Goal: Information Seeking & Learning: Compare options

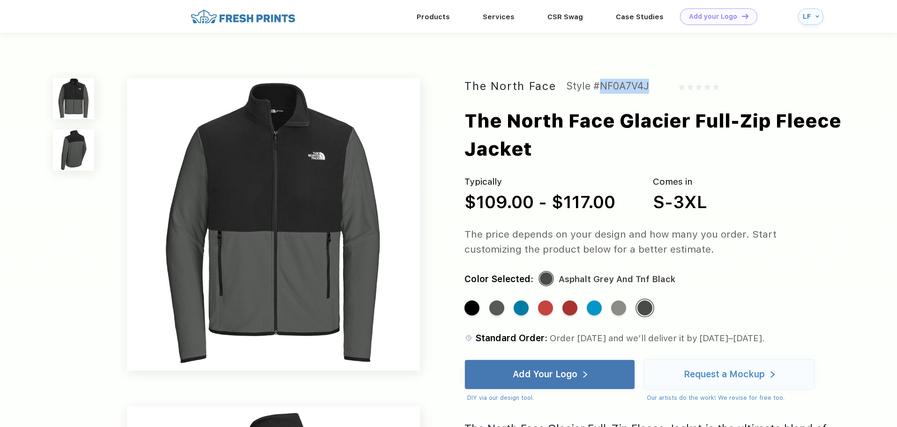
drag, startPoint x: 594, startPoint y: 83, endPoint x: 656, endPoint y: 83, distance: 61.9
click at [656, 83] on div "The North Face Style #NF0A7V4J" at bounding box center [649, 86] width 368 height 17
copy div "#NF0A7V4J"
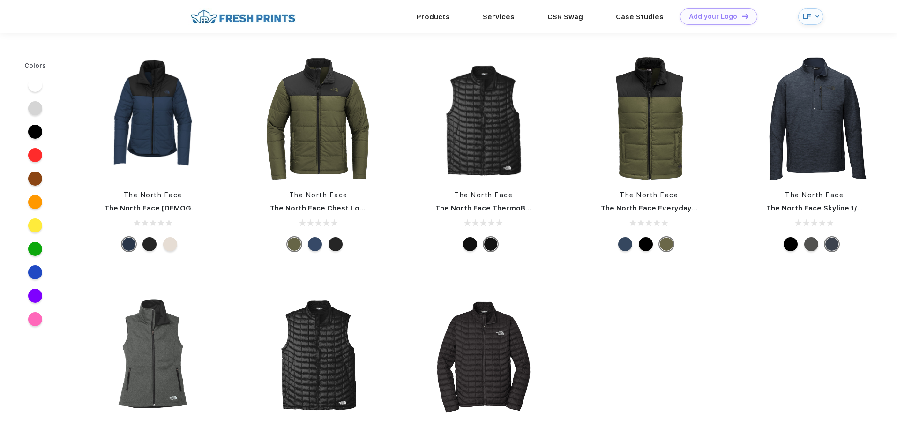
scroll to position [187, 0]
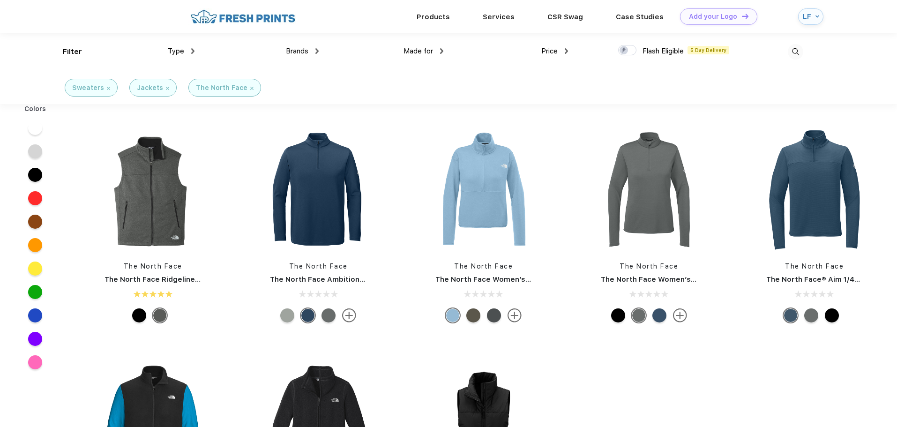
scroll to position [0, 0]
click at [330, 190] on img at bounding box center [318, 189] width 125 height 125
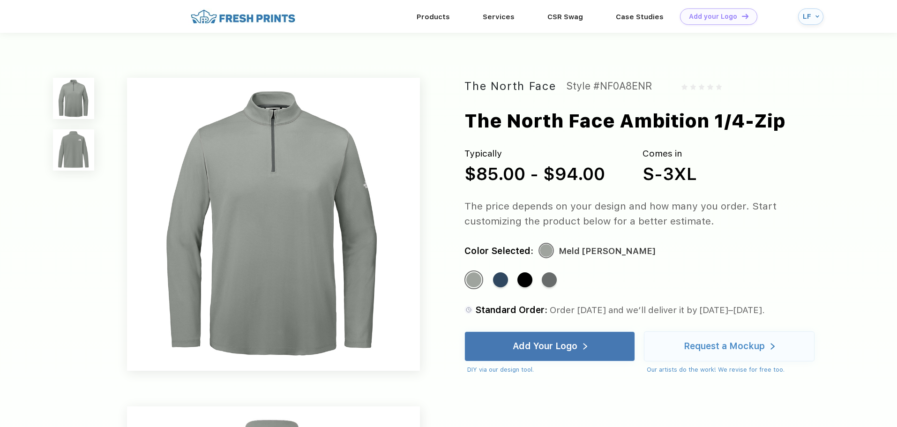
click at [295, 169] on img at bounding box center [273, 224] width 293 height 293
click at [76, 164] on img at bounding box center [73, 149] width 41 height 41
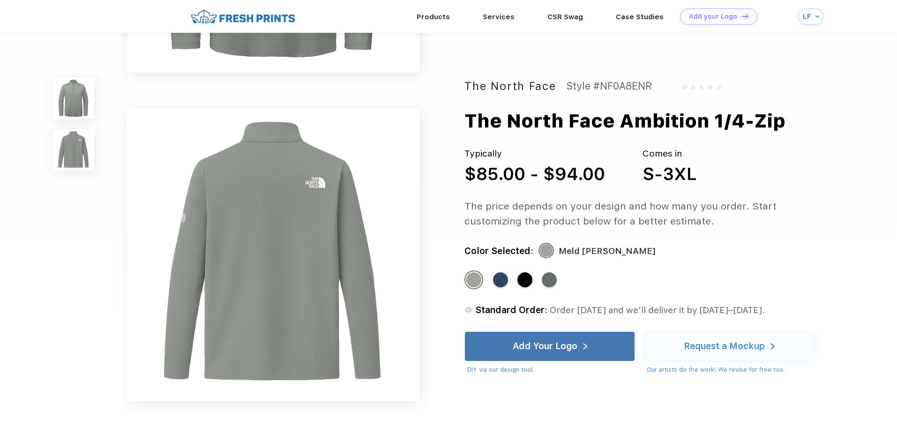
scroll to position [310, 0]
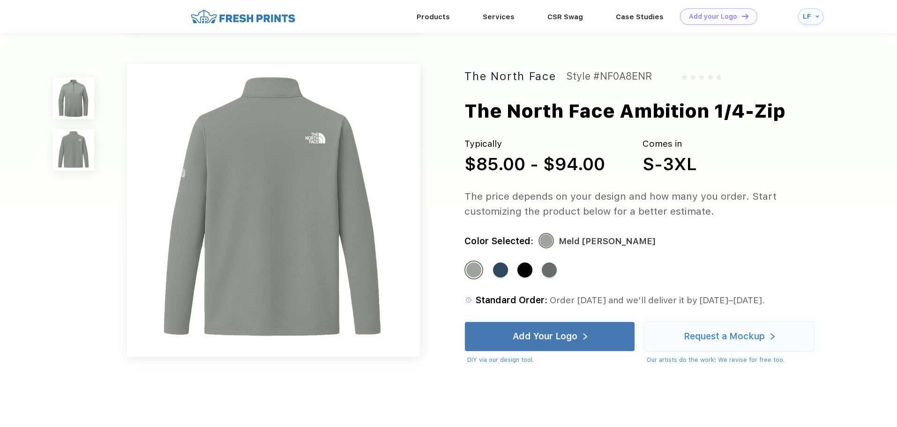
click at [74, 101] on img at bounding box center [73, 98] width 41 height 41
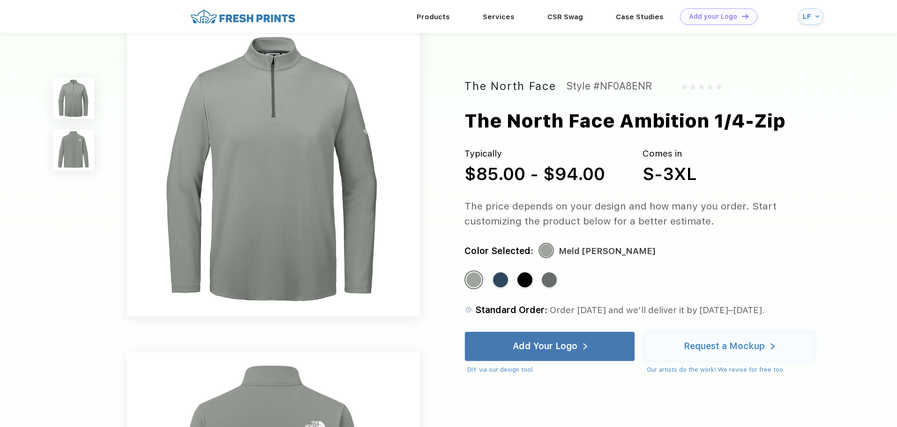
scroll to position [0, 0]
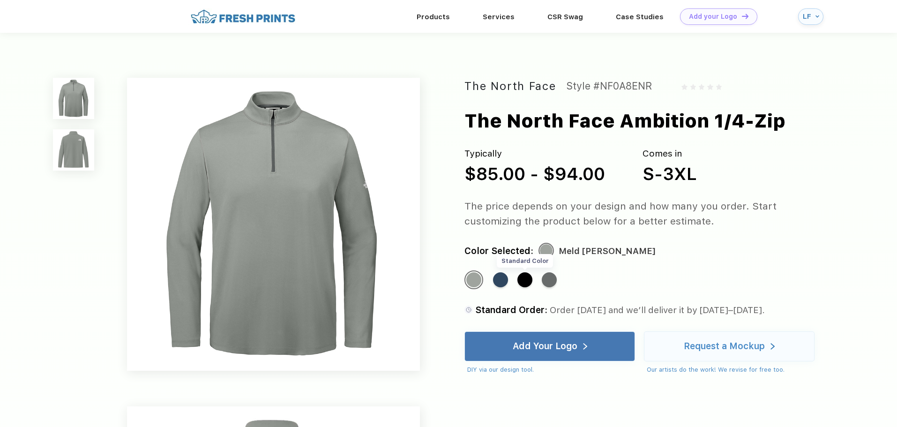
click at [530, 278] on div "Standard Color" at bounding box center [524, 279] width 15 height 15
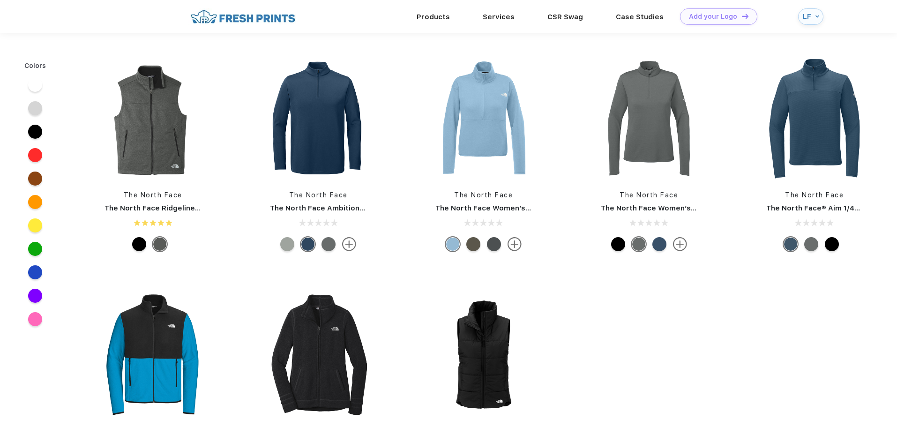
scroll to position [0, 0]
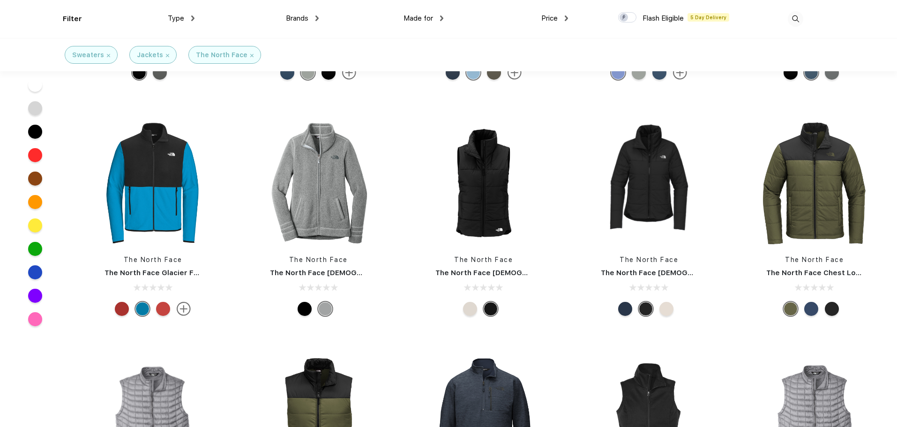
scroll to position [188, 0]
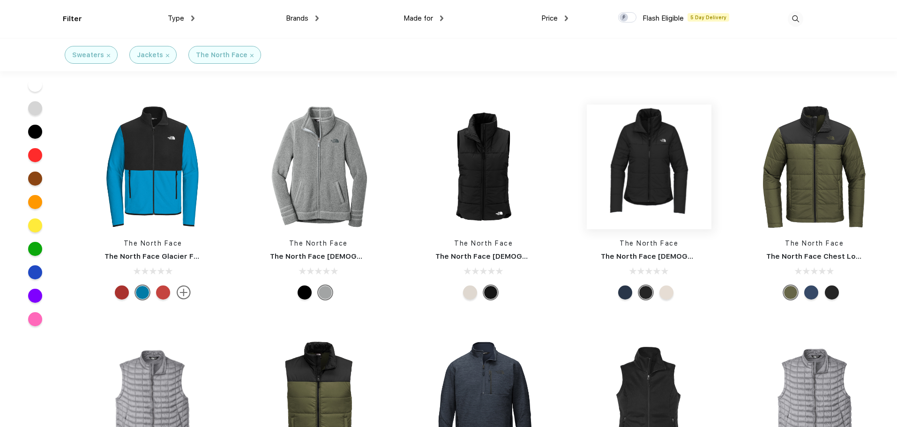
click at [642, 165] on img at bounding box center [649, 167] width 125 height 125
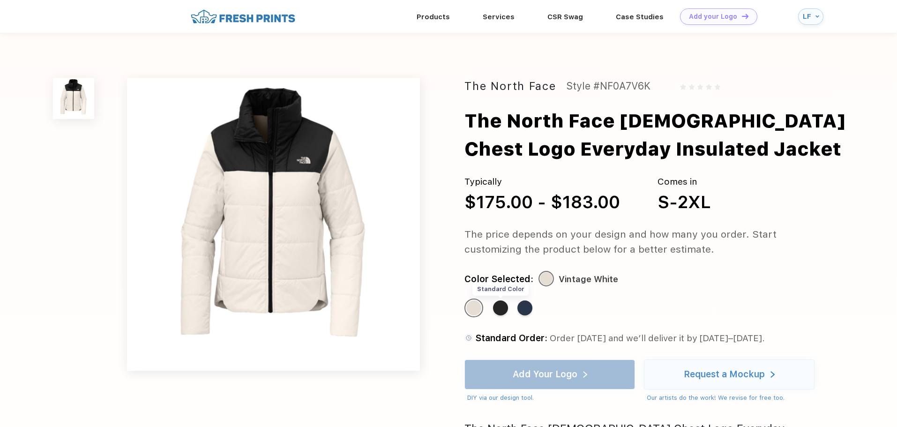
click at [505, 313] on div "Standard Color" at bounding box center [500, 307] width 15 height 15
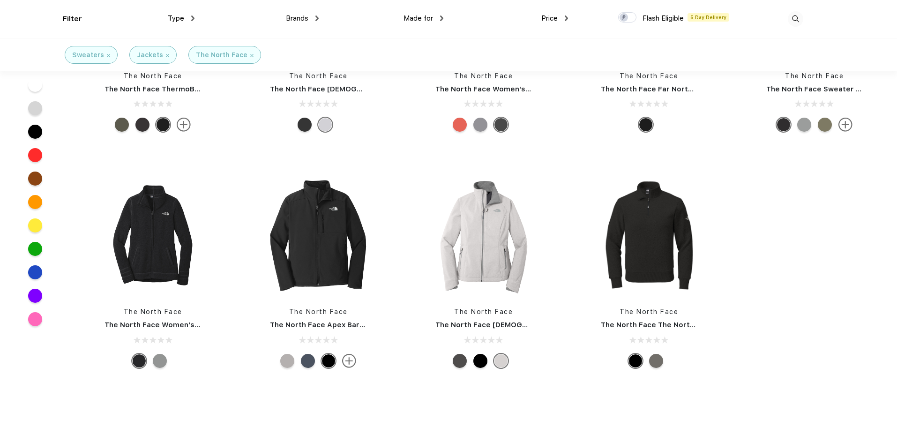
scroll to position [844, 0]
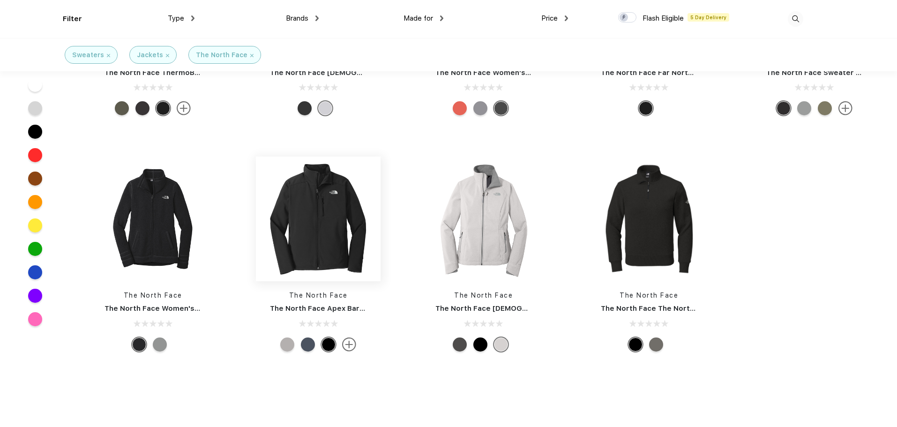
click at [315, 226] on img at bounding box center [318, 219] width 125 height 125
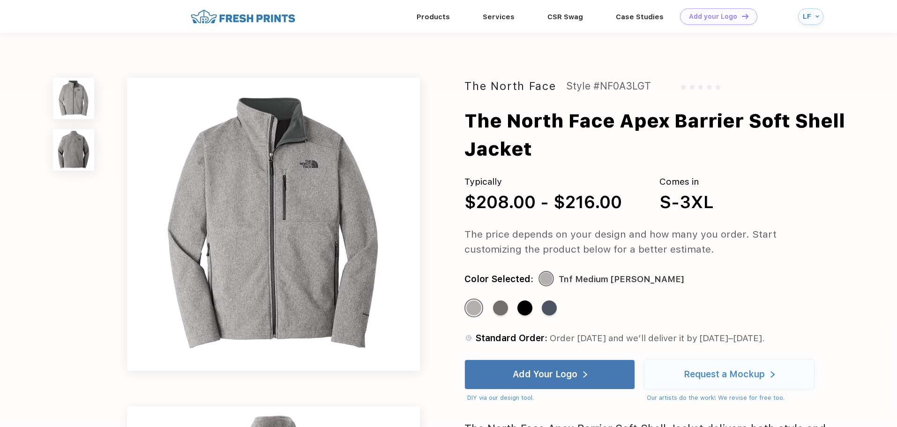
click at [71, 141] on img at bounding box center [73, 149] width 41 height 41
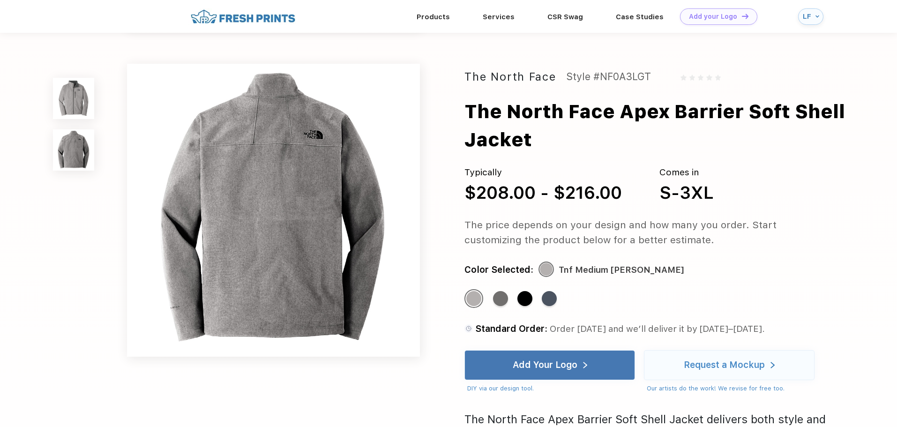
click at [69, 82] on img at bounding box center [73, 98] width 41 height 41
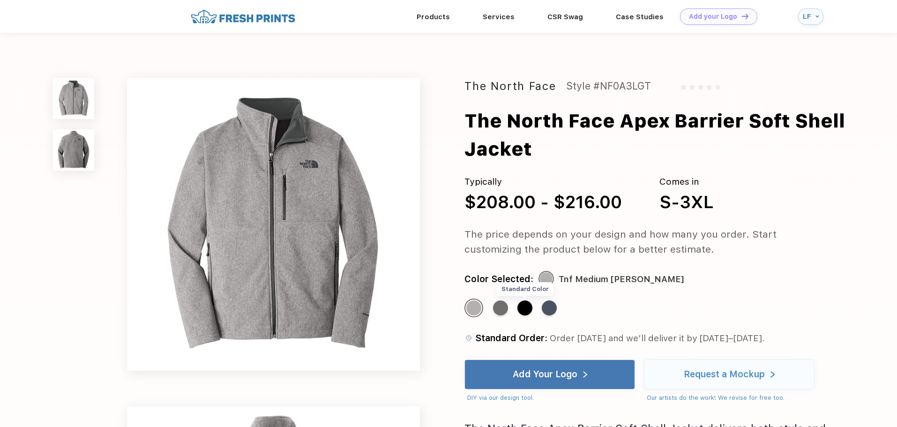
click at [527, 314] on div "Standard Color" at bounding box center [524, 307] width 15 height 15
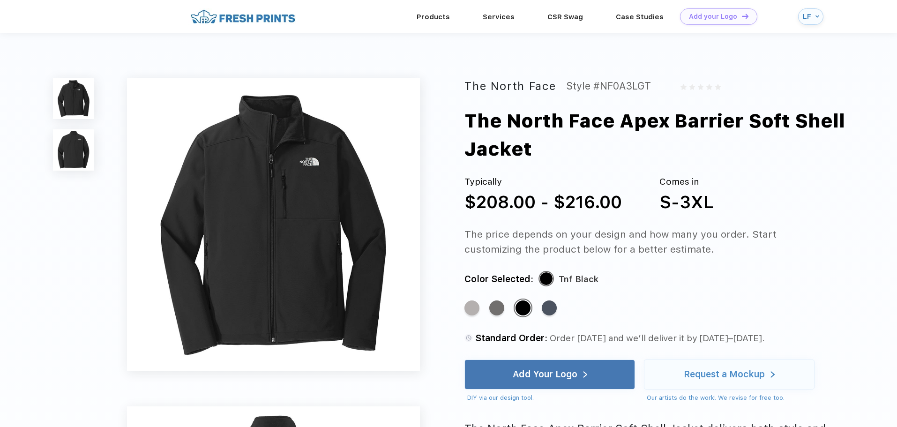
click at [324, 199] on img at bounding box center [273, 224] width 293 height 293
click at [249, 178] on img at bounding box center [273, 224] width 293 height 293
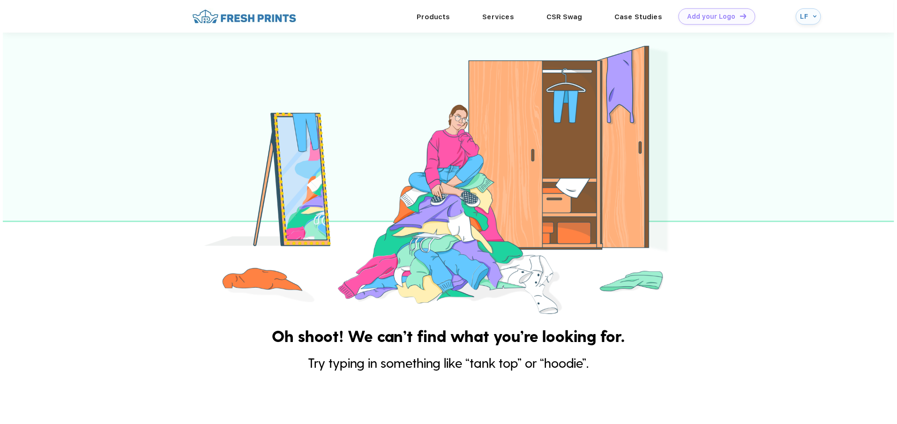
scroll to position [230, 0]
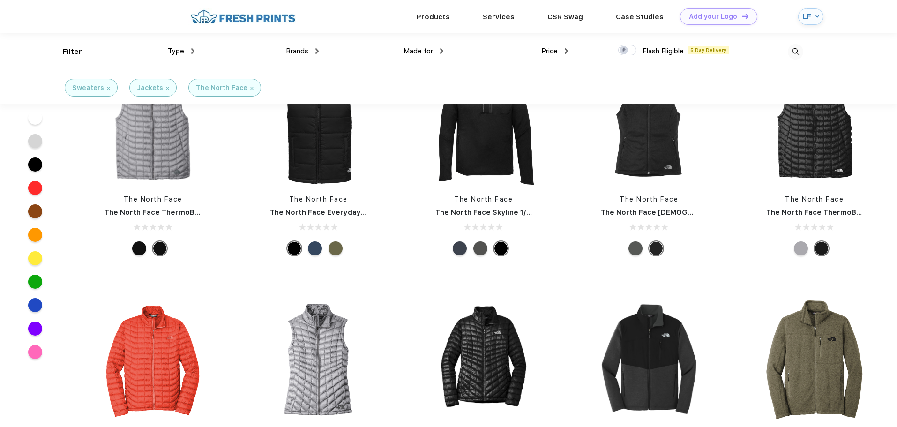
scroll to position [377, 0]
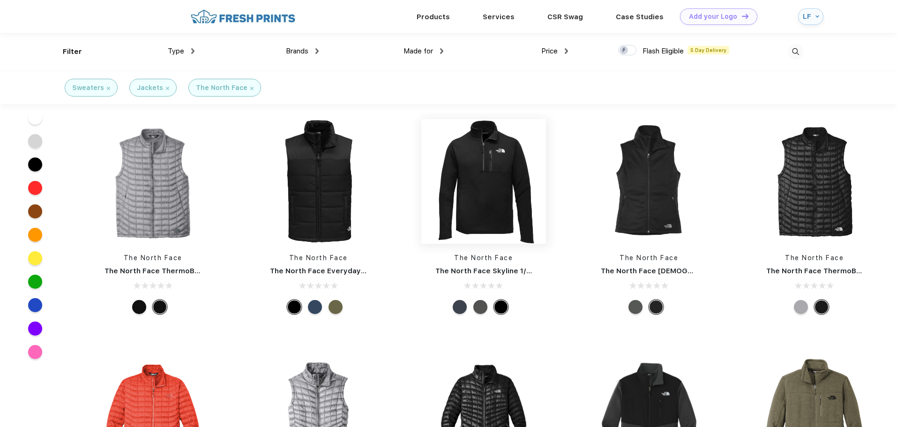
click at [487, 186] on img at bounding box center [483, 181] width 125 height 125
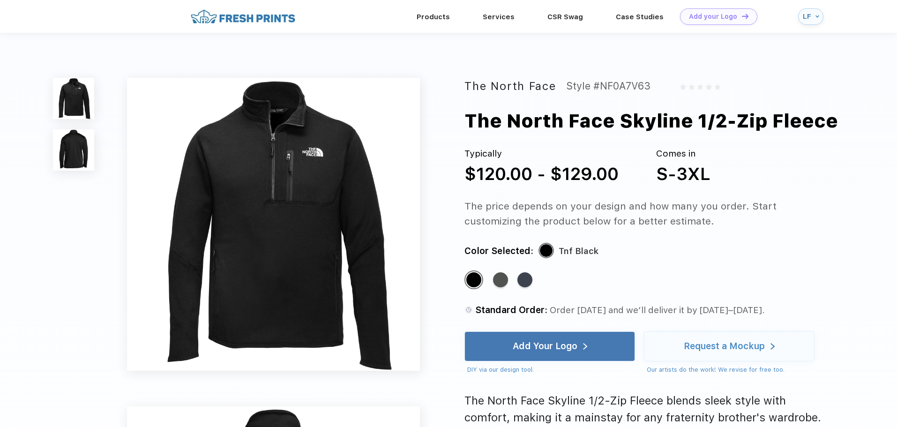
click at [60, 144] on img at bounding box center [73, 149] width 41 height 41
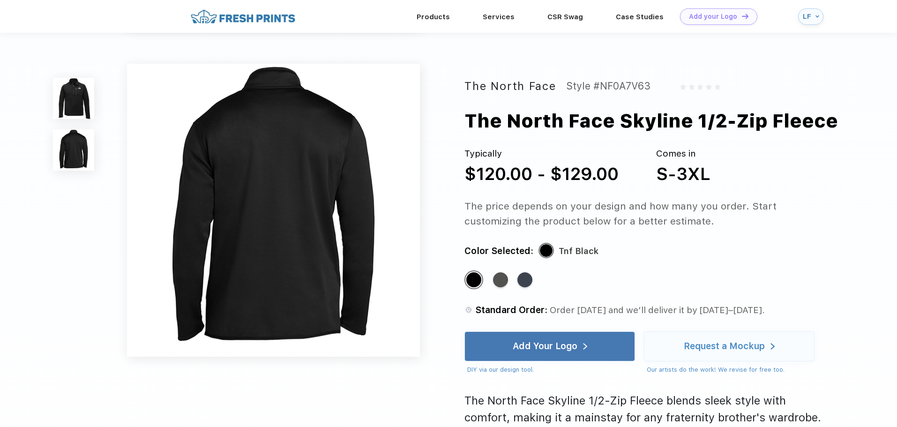
click at [73, 96] on img at bounding box center [73, 98] width 41 height 41
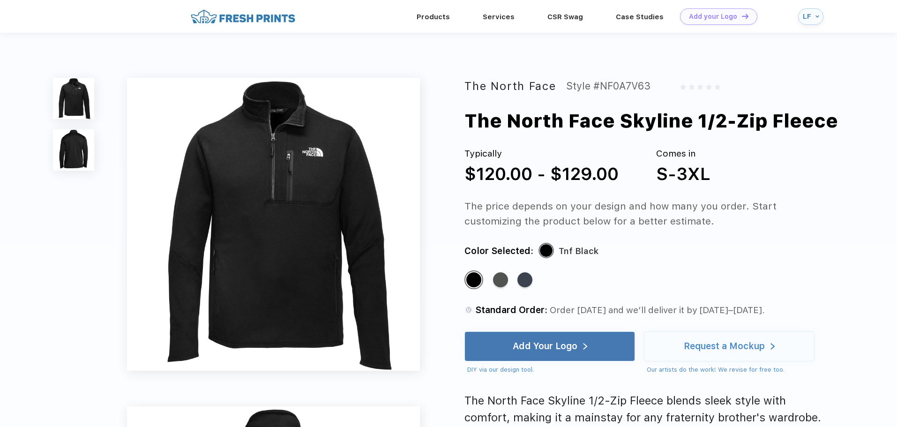
scroll to position [377, 0]
